Goal: Transaction & Acquisition: Purchase product/service

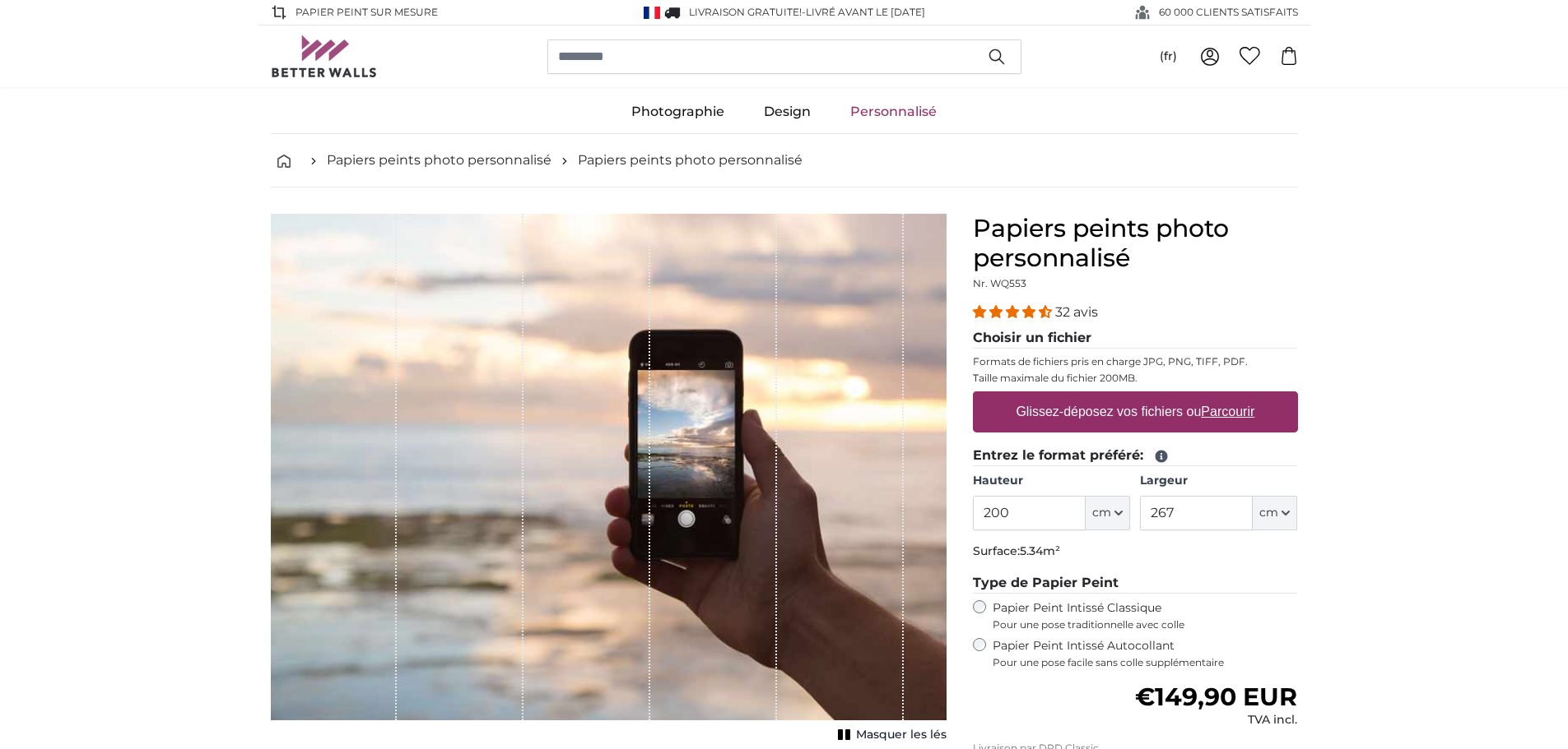
drag, startPoint x: 1031, startPoint y: 520, endPoint x: 882, endPoint y: 515, distance: 149.1
click at [893, 519] on product-detail "Annuler Recadrer l'image Masquer les lés Papiers peints photo personnalisé Nr. …" at bounding box center [784, 569] width 1053 height 764
type input "80"
drag, startPoint x: 1190, startPoint y: 516, endPoint x: 995, endPoint y: 515, distance: 195.0
click at [998, 516] on div "Hauteur 80 ft cm Centimeter (cm) Inches (inch) Feet (ft. in.) Largeur 267 ft cm…" at bounding box center [1136, 502] width 325 height 58
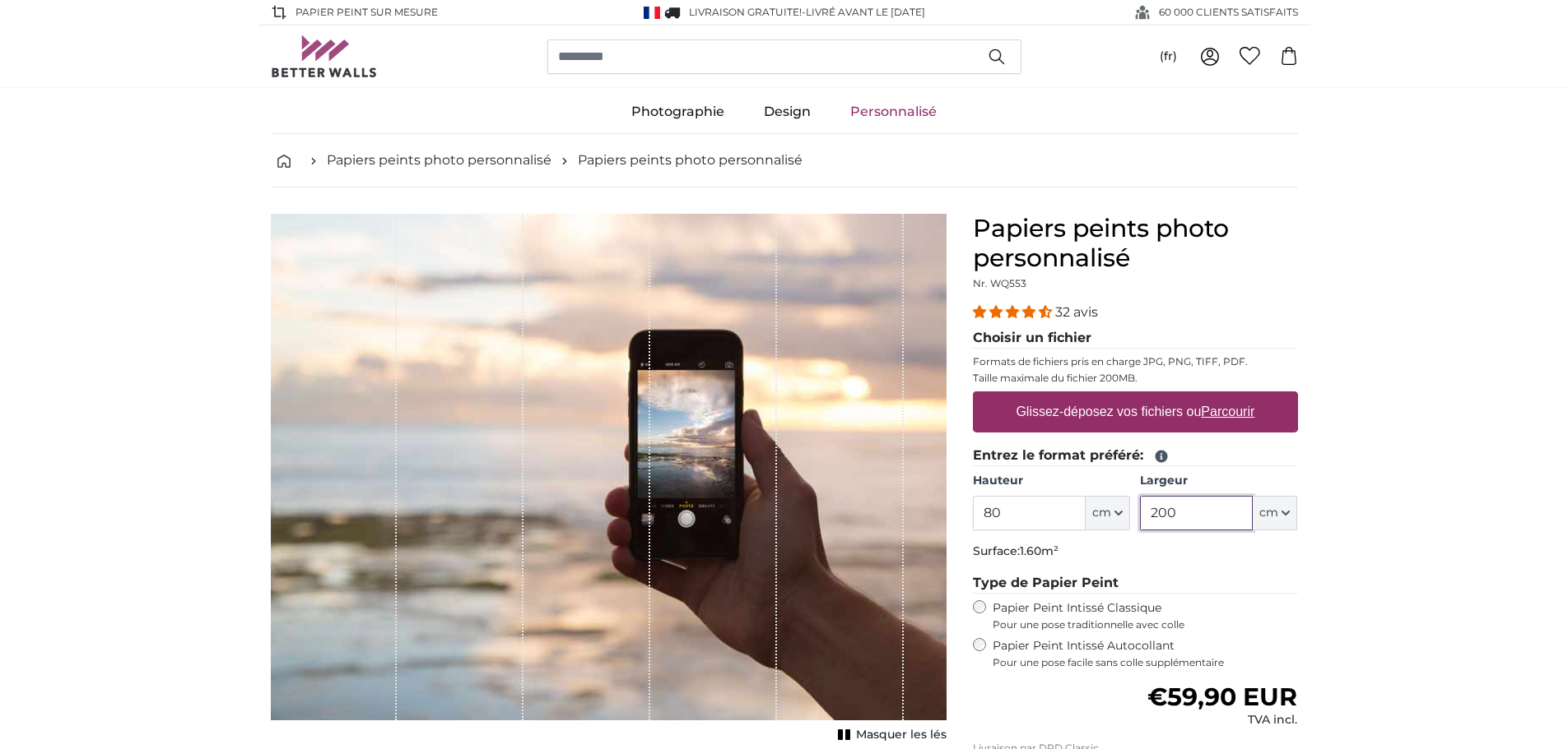
type input "200"
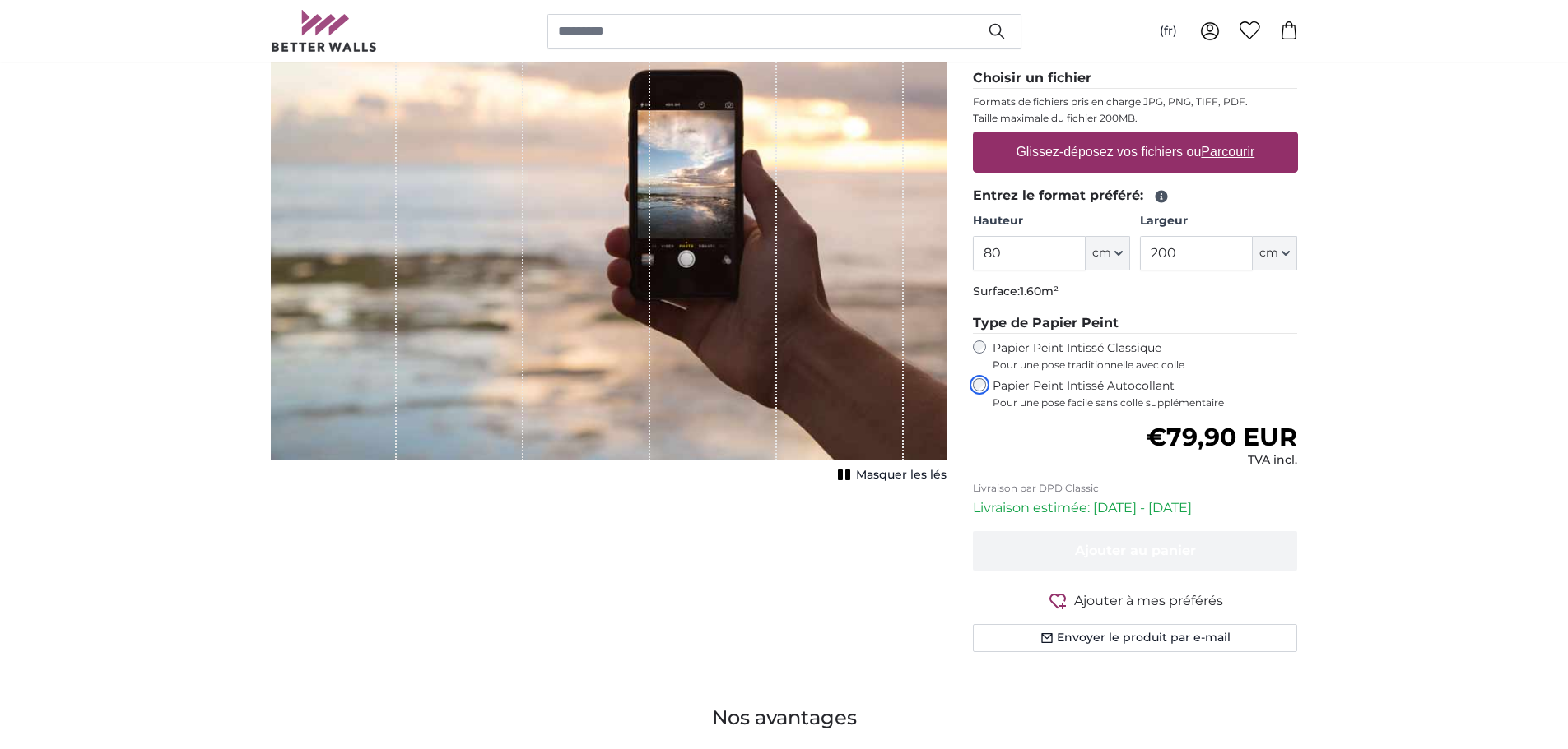
scroll to position [274, 0]
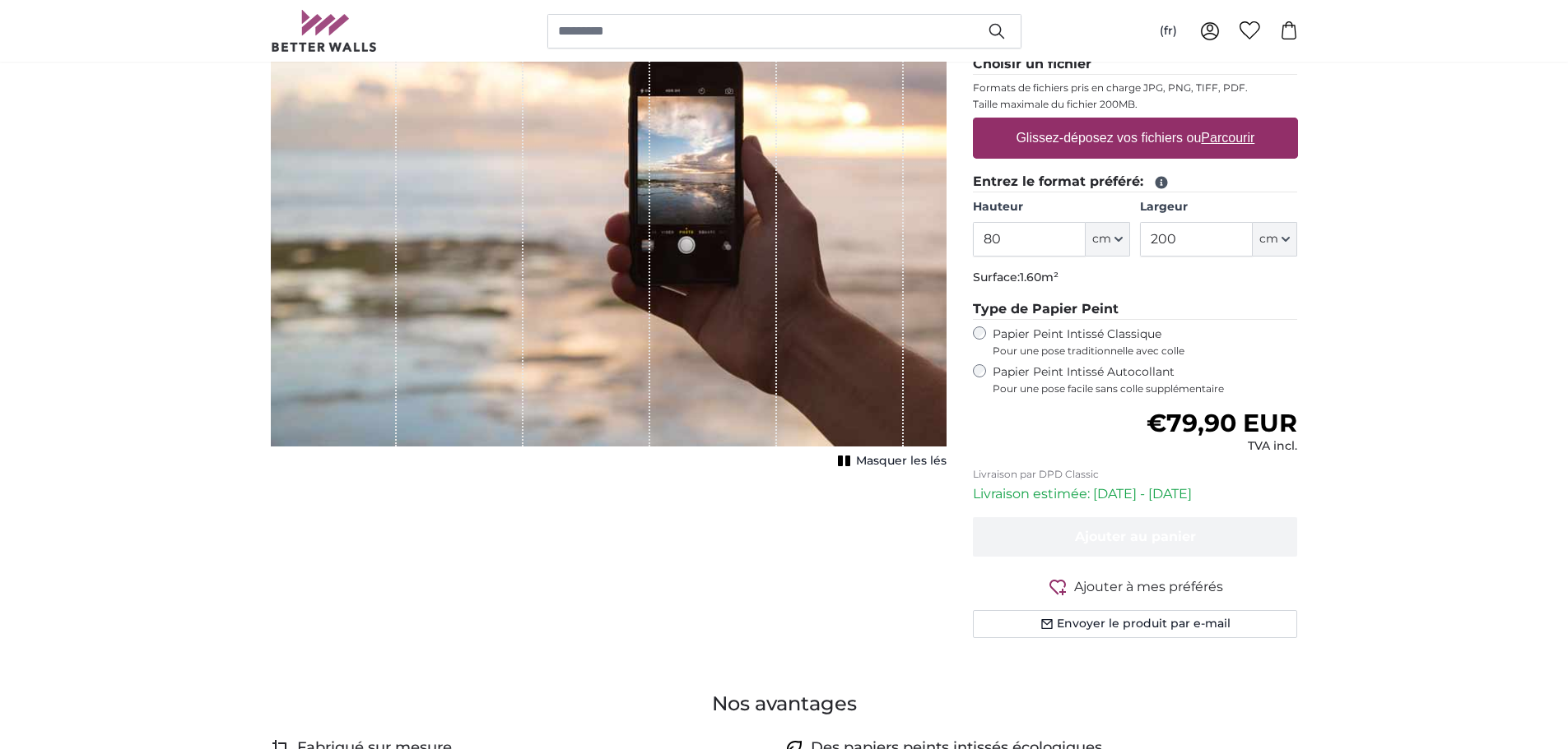
click at [885, 459] on span "Masquer les lés" at bounding box center [901, 461] width 91 height 17
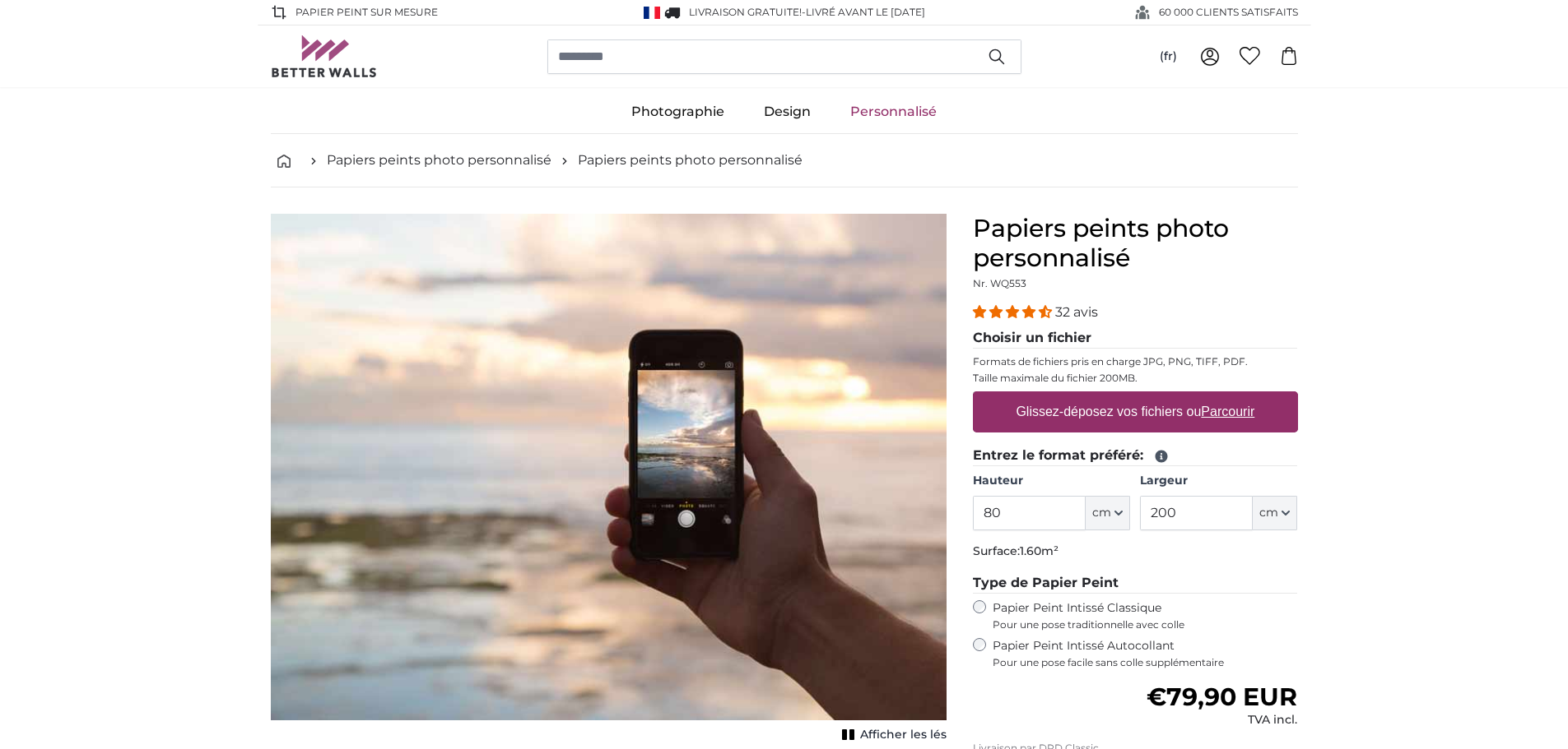
click at [1075, 411] on label "Glissez-déposez vos fichiers ou Parcourir" at bounding box center [1135, 412] width 252 height 33
click at [1075, 396] on input "Glissez-déposez vos fichiers ou Parcourir" at bounding box center [1136, 394] width 325 height 5
